Goal: Information Seeking & Learning: Stay updated

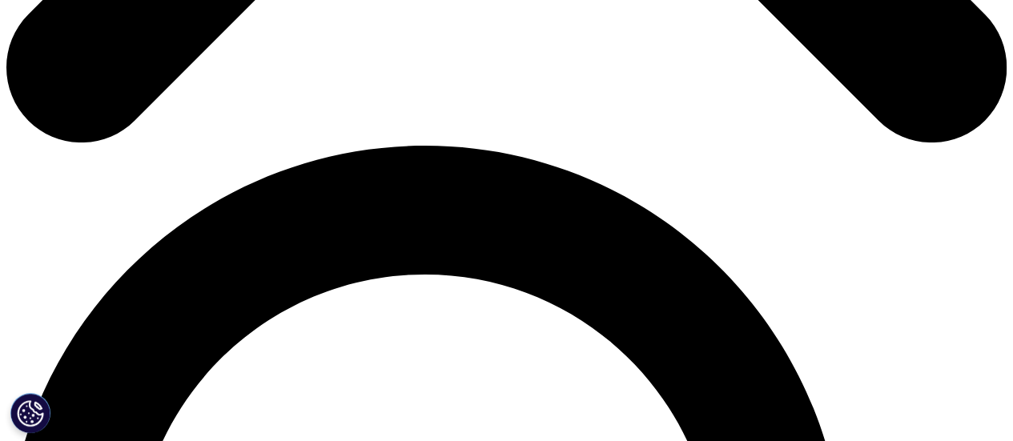
scroll to position [237, 945]
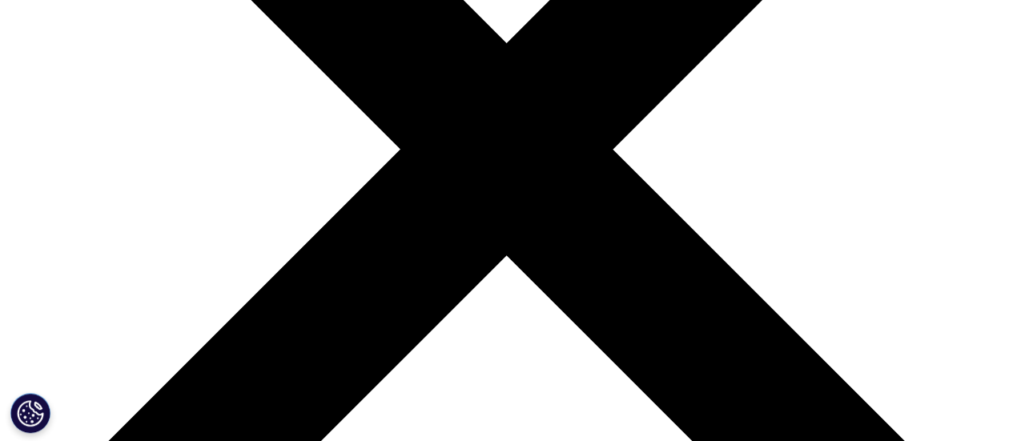
scroll to position [240, 0]
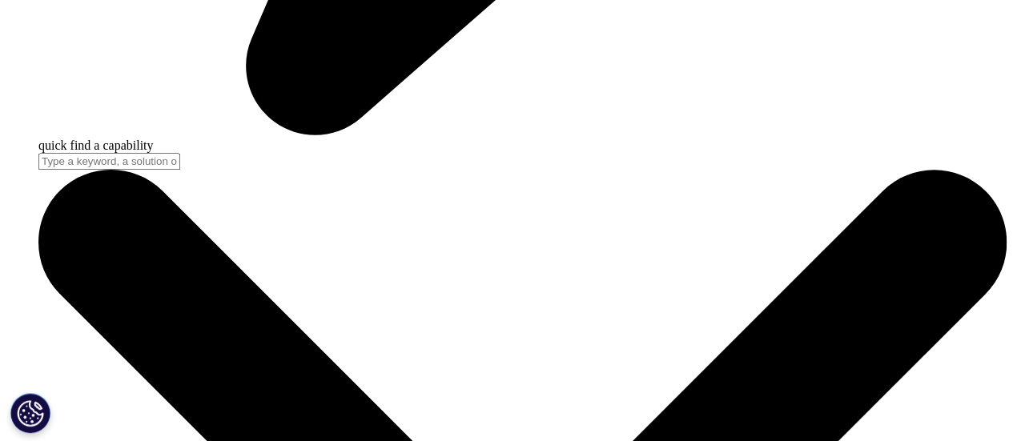
scroll to position [484, 0]
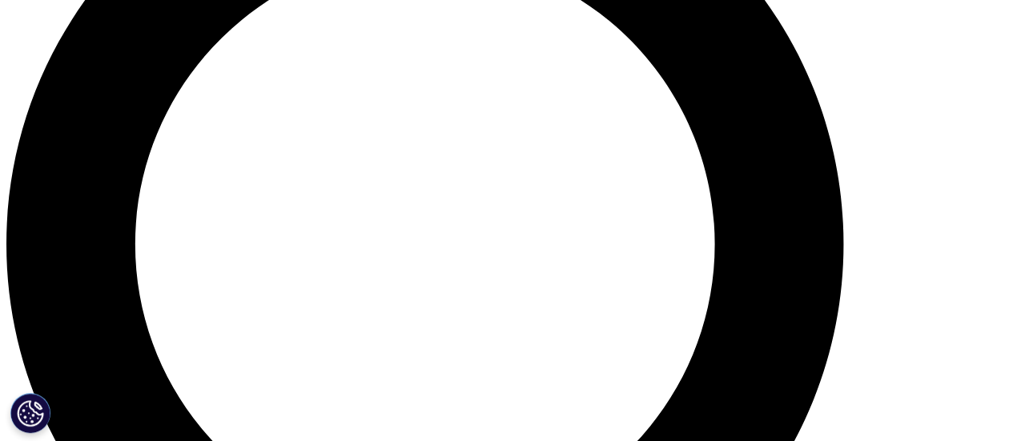
scroll to position [1522, 0]
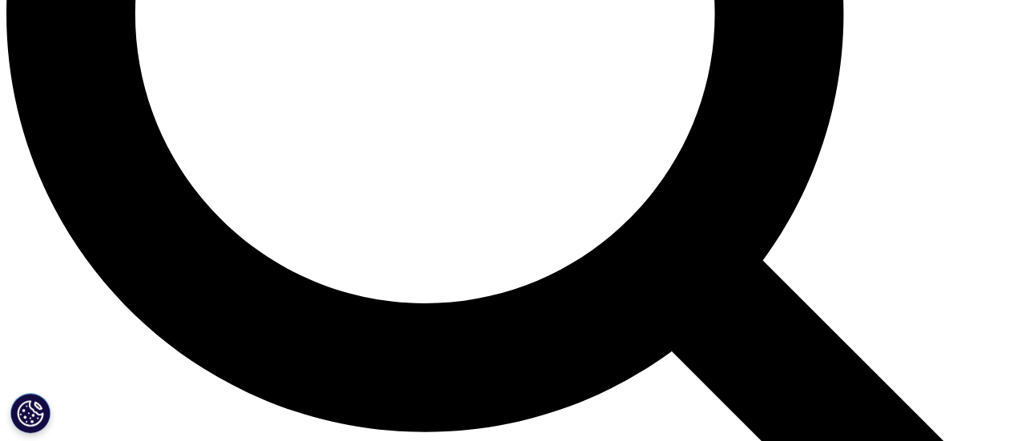
scroll to position [1362, 0]
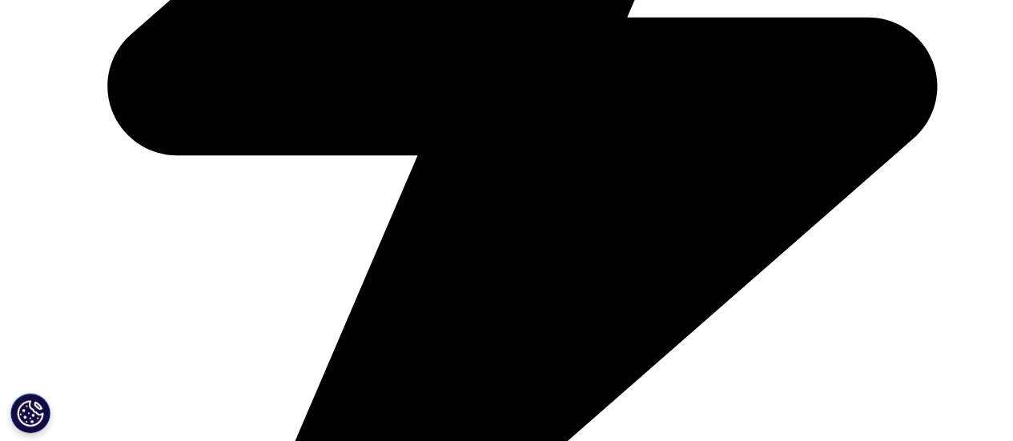
scroll to position [964, 0]
